Goal: Find specific page/section: Find specific page/section

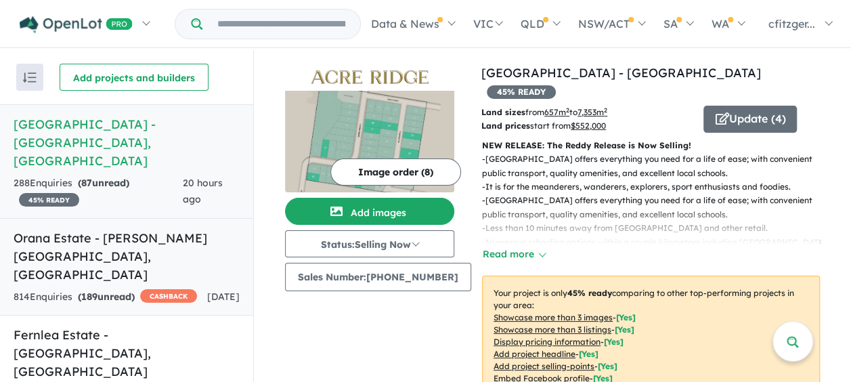
click at [92, 229] on h5 "Orana Estate - [PERSON_NAME][GEOGRAPHIC_DATA] , [GEOGRAPHIC_DATA]" at bounding box center [127, 256] width 226 height 55
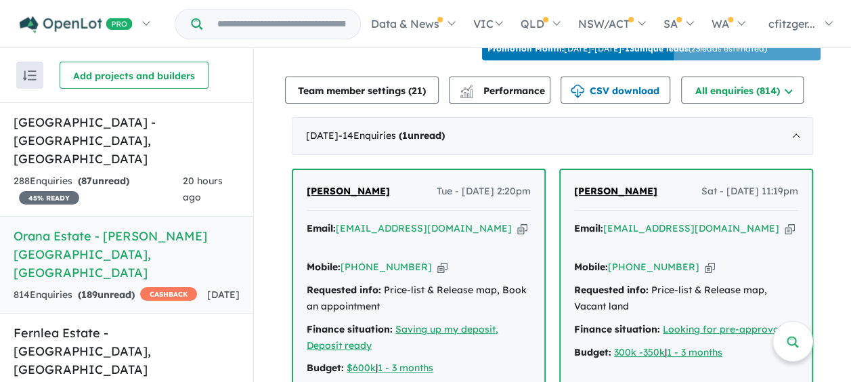
scroll to position [580, 0]
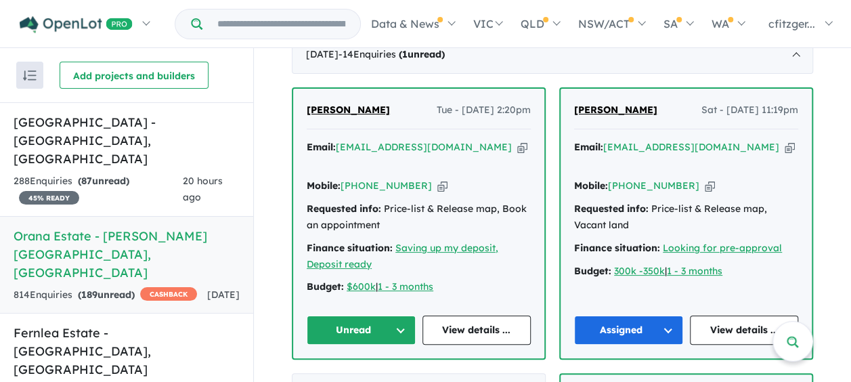
click at [349, 316] on button "Unread" at bounding box center [361, 330] width 109 height 29
click at [350, 347] on button "Unread" at bounding box center [366, 362] width 118 height 31
click at [347, 316] on button "Unread" at bounding box center [361, 330] width 109 height 29
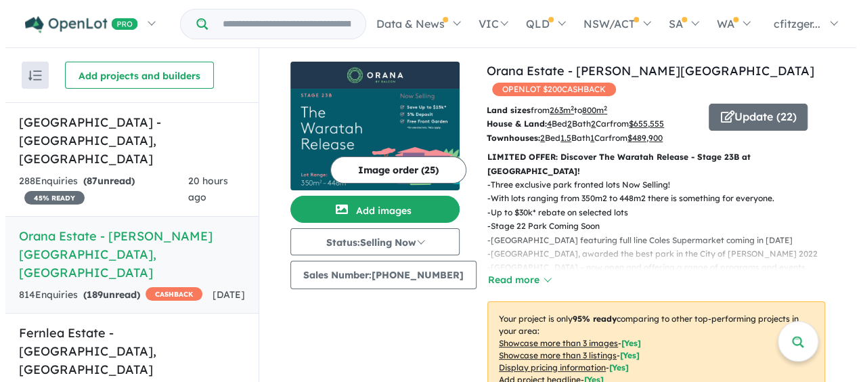
scroll to position [0, 0]
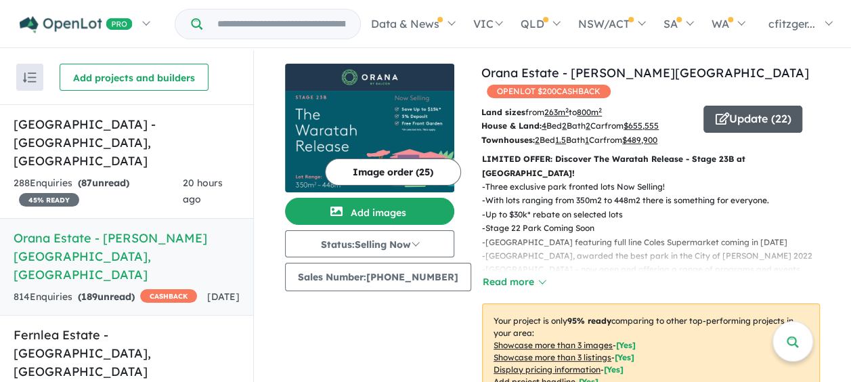
click at [729, 106] on button "Update ( 22 )" at bounding box center [753, 119] width 99 height 27
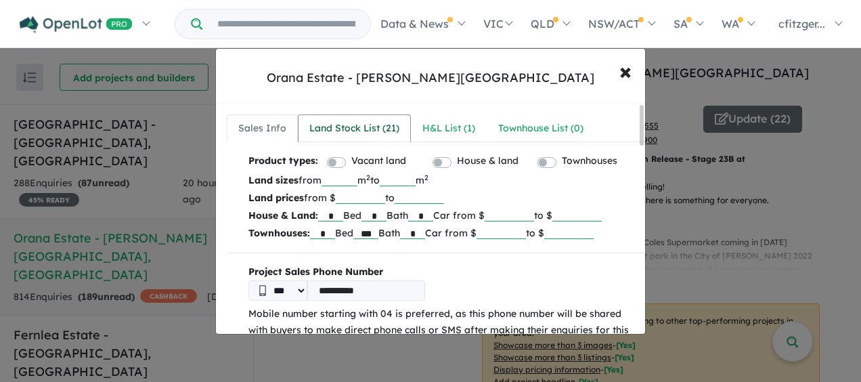
click at [347, 131] on div "Land Stock List ( 21 )" at bounding box center [354, 129] width 90 height 16
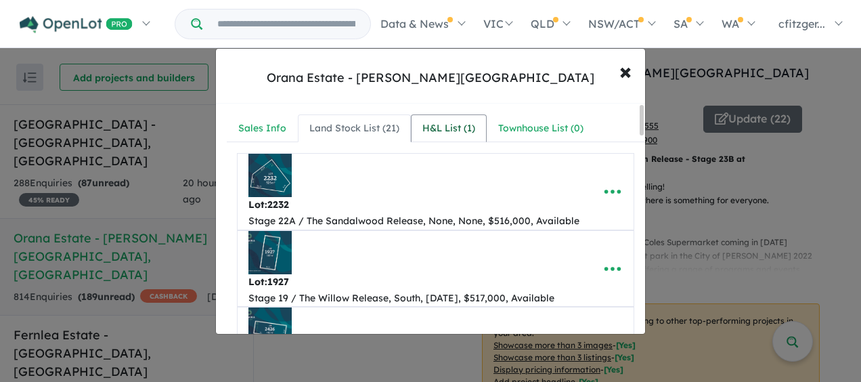
click at [425, 127] on div "H&L List ( 1 )" at bounding box center [449, 129] width 53 height 16
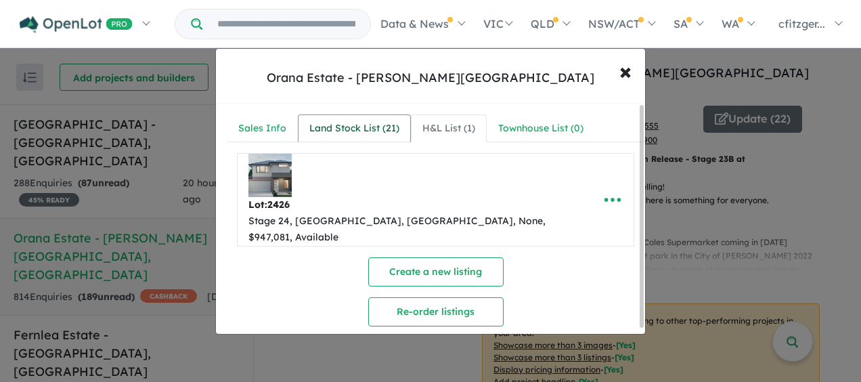
click at [352, 123] on div "Land Stock List ( 21 )" at bounding box center [354, 129] width 90 height 16
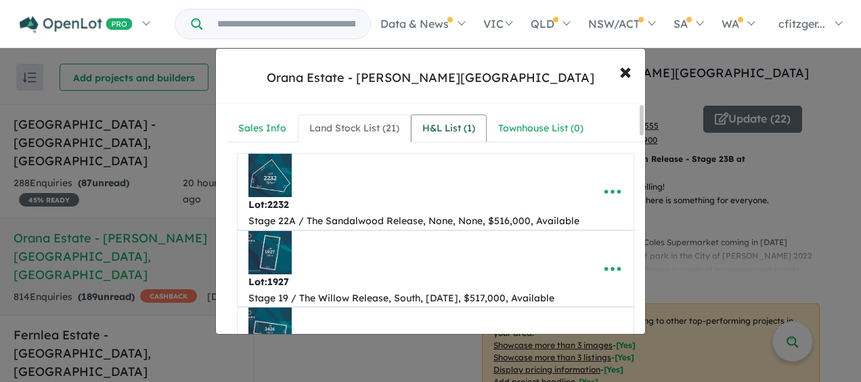
click at [425, 121] on div "H&L List ( 1 )" at bounding box center [449, 129] width 53 height 16
